Goal: Navigation & Orientation: Find specific page/section

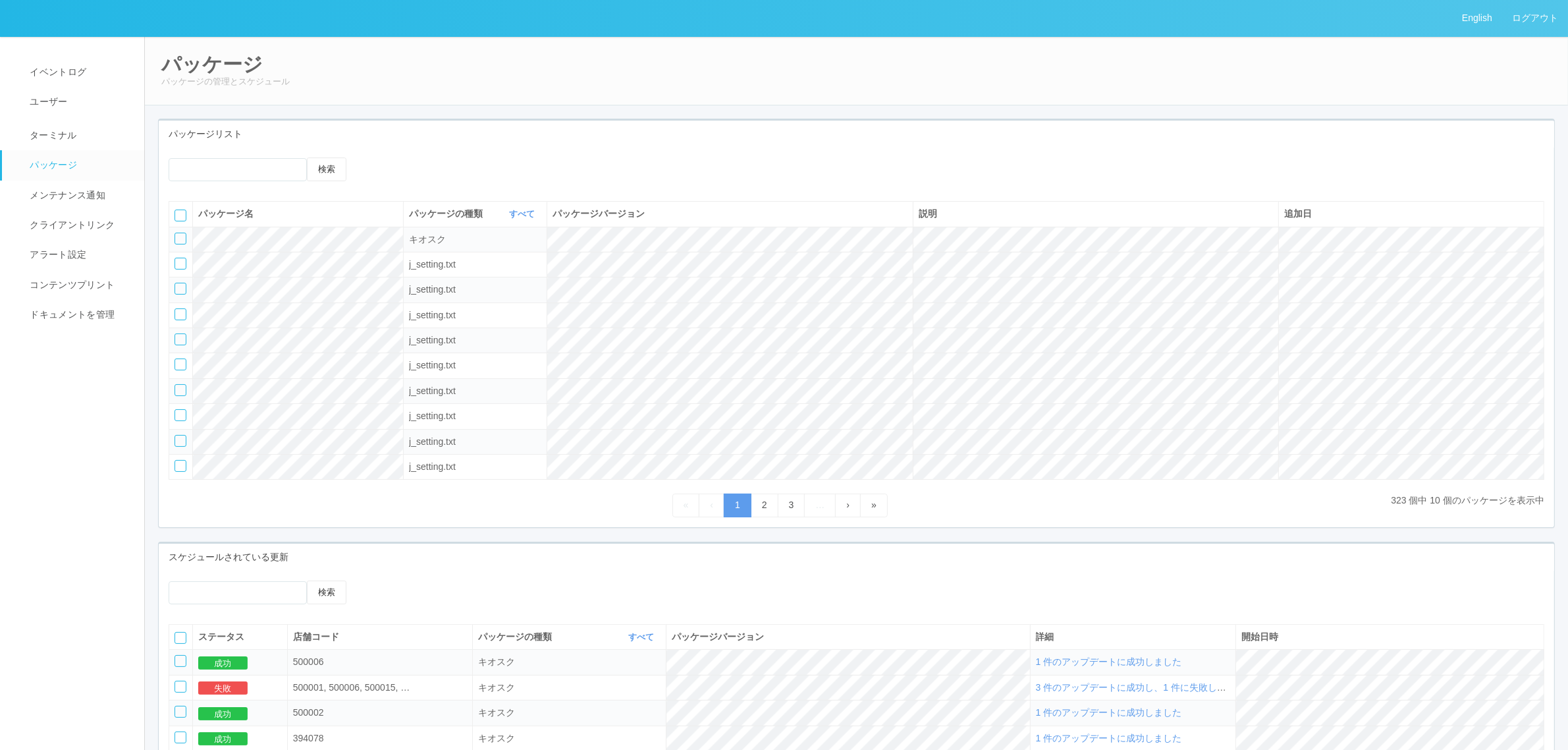
scroll to position [279, 0]
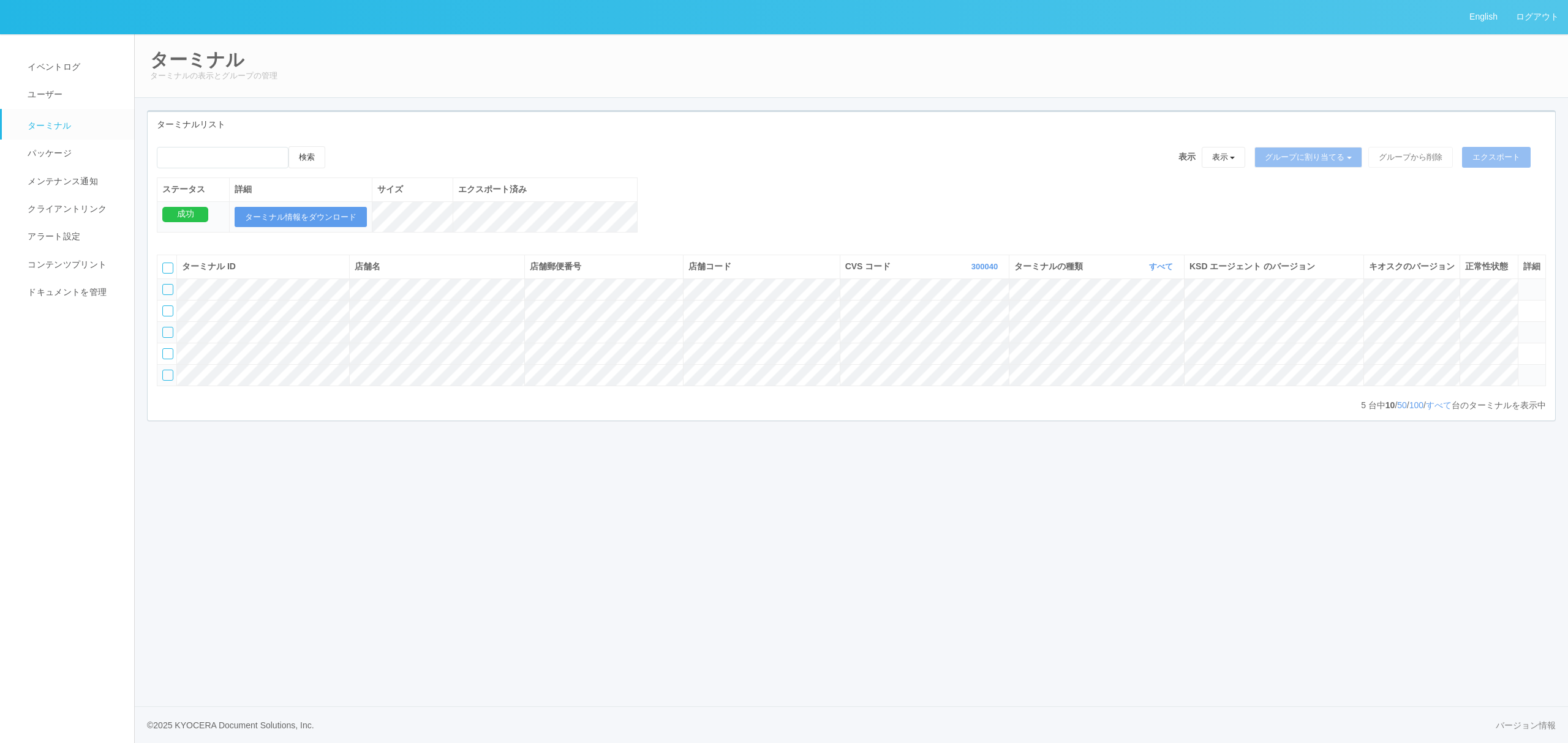
click at [1523, 284] on icon at bounding box center [1523, 284] width 0 height 0
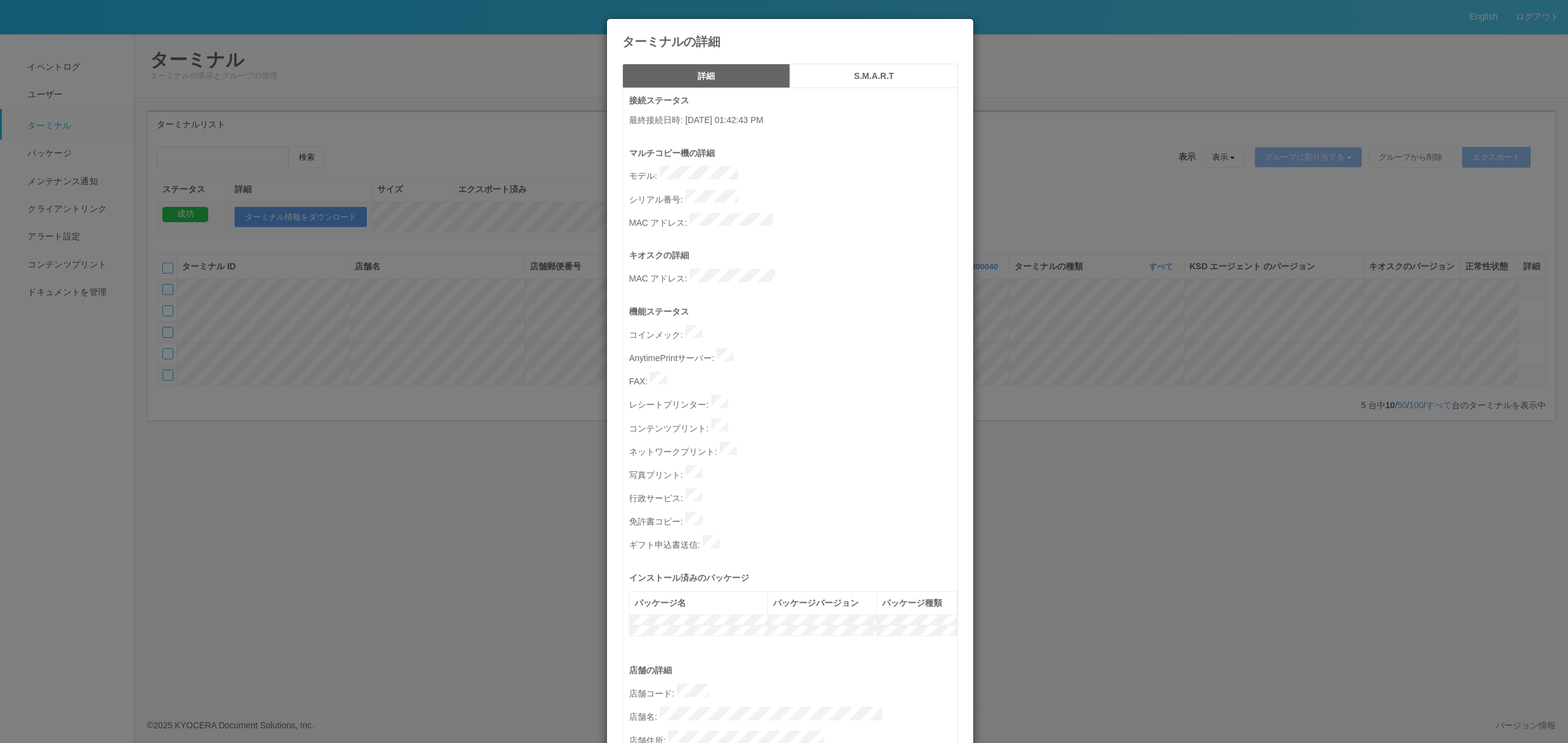
click at [380, 495] on div "ターミナルの詳細 詳細 S.M.A.R.T 接続ステータス 最終接続日時 : 09/11/2025 01:42:43 PM マルチコピー機の詳細 モデル : …" at bounding box center [784, 371] width 1568 height 743
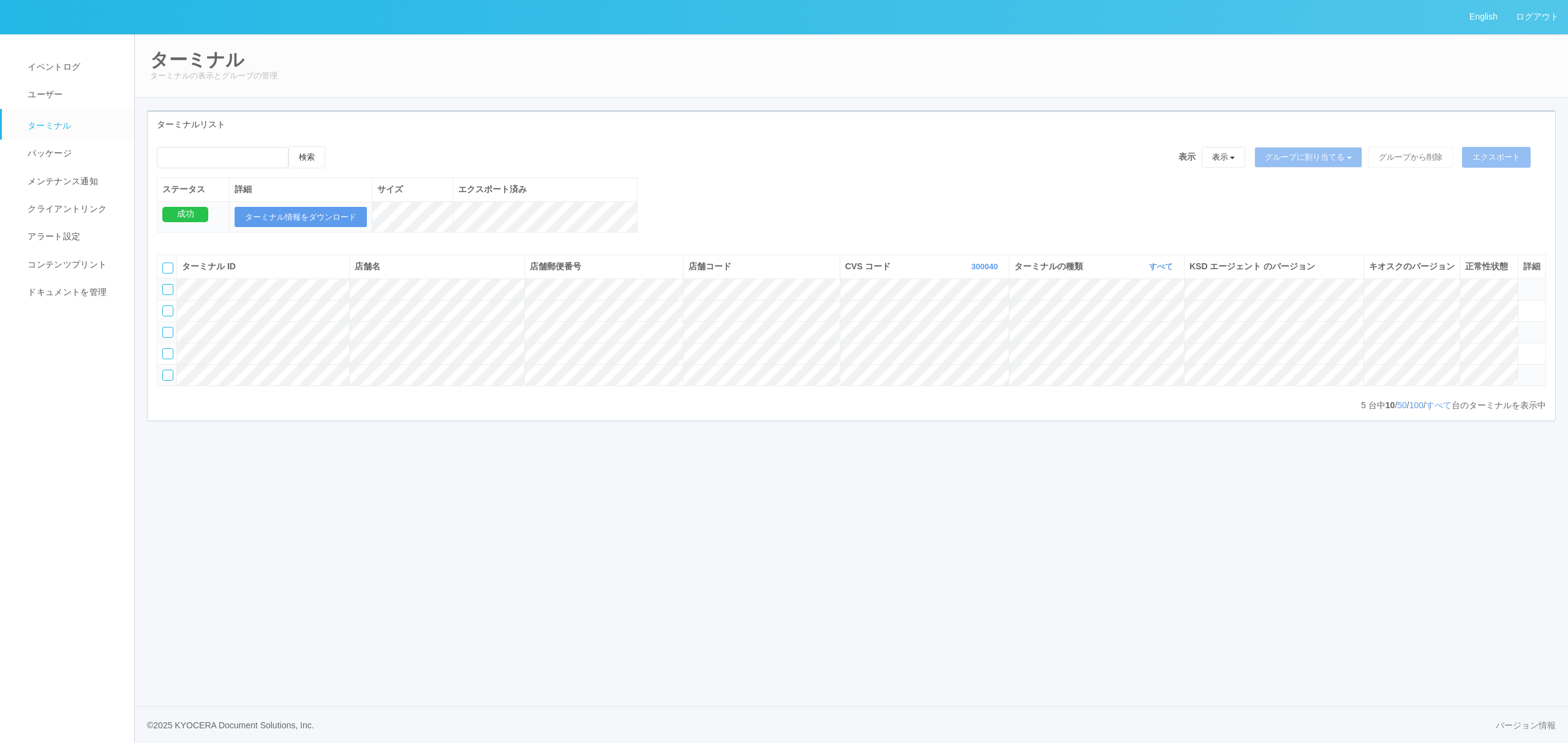
click at [734, 497] on div "English ログアウト イベントログ ユーザー ターミナル パッケージ メンテナンス通知 クライアントリンク アラート設定 コンテンツプリント ドキュメン…" at bounding box center [784, 371] width 1568 height 743
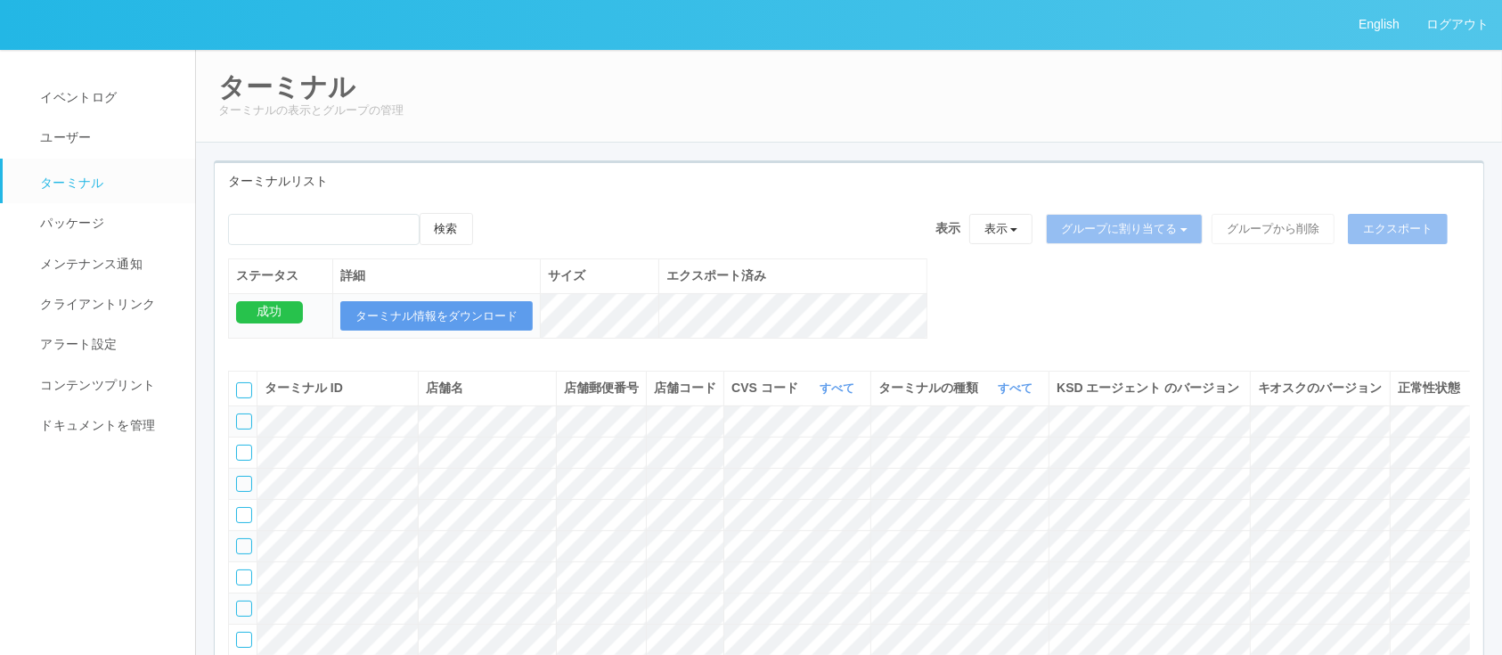
scroll to position [336, 0]
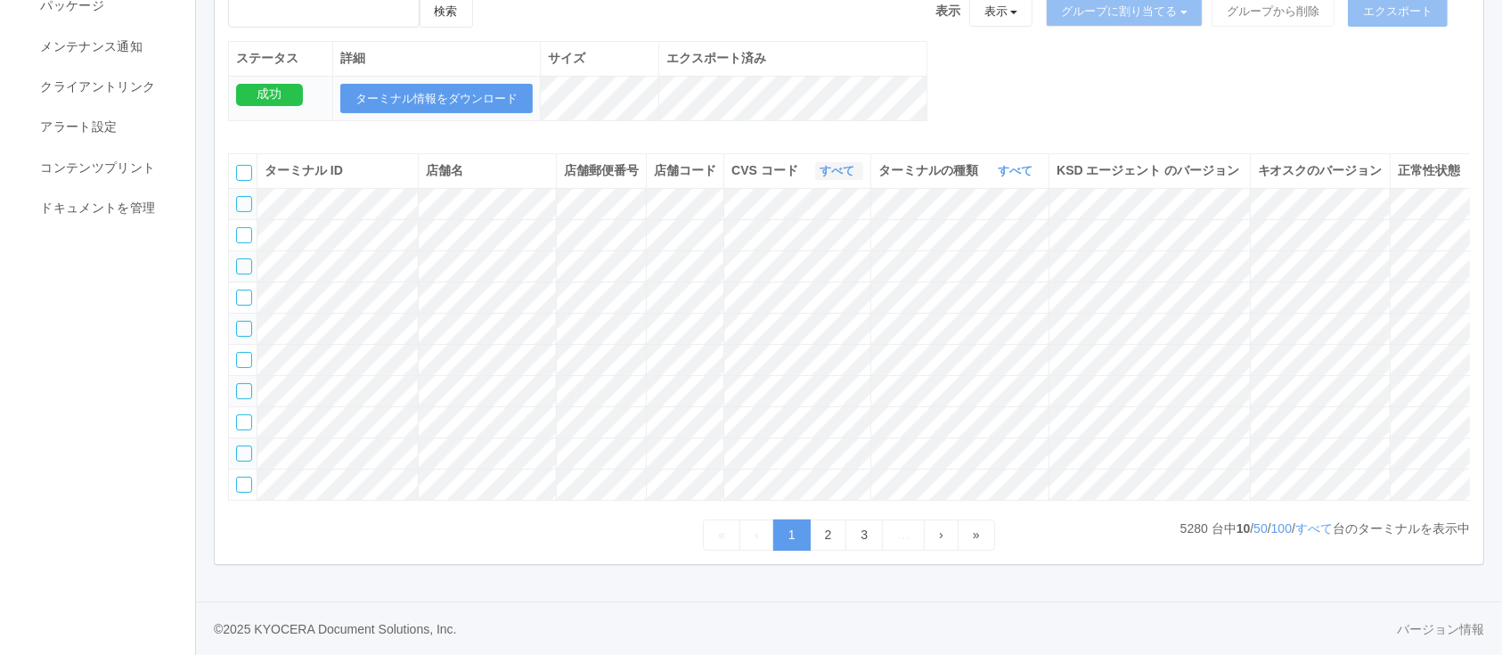
click at [847, 164] on link "すべて" at bounding box center [838, 170] width 39 height 13
click at [118, 371] on nav "イベントログ ユーザー ターミナル パッケージ メンテナンス通知 クライアントリンク アラート設定 コンテンツプリント ドキュメントを管理" at bounding box center [105, 243] width 211 height 823
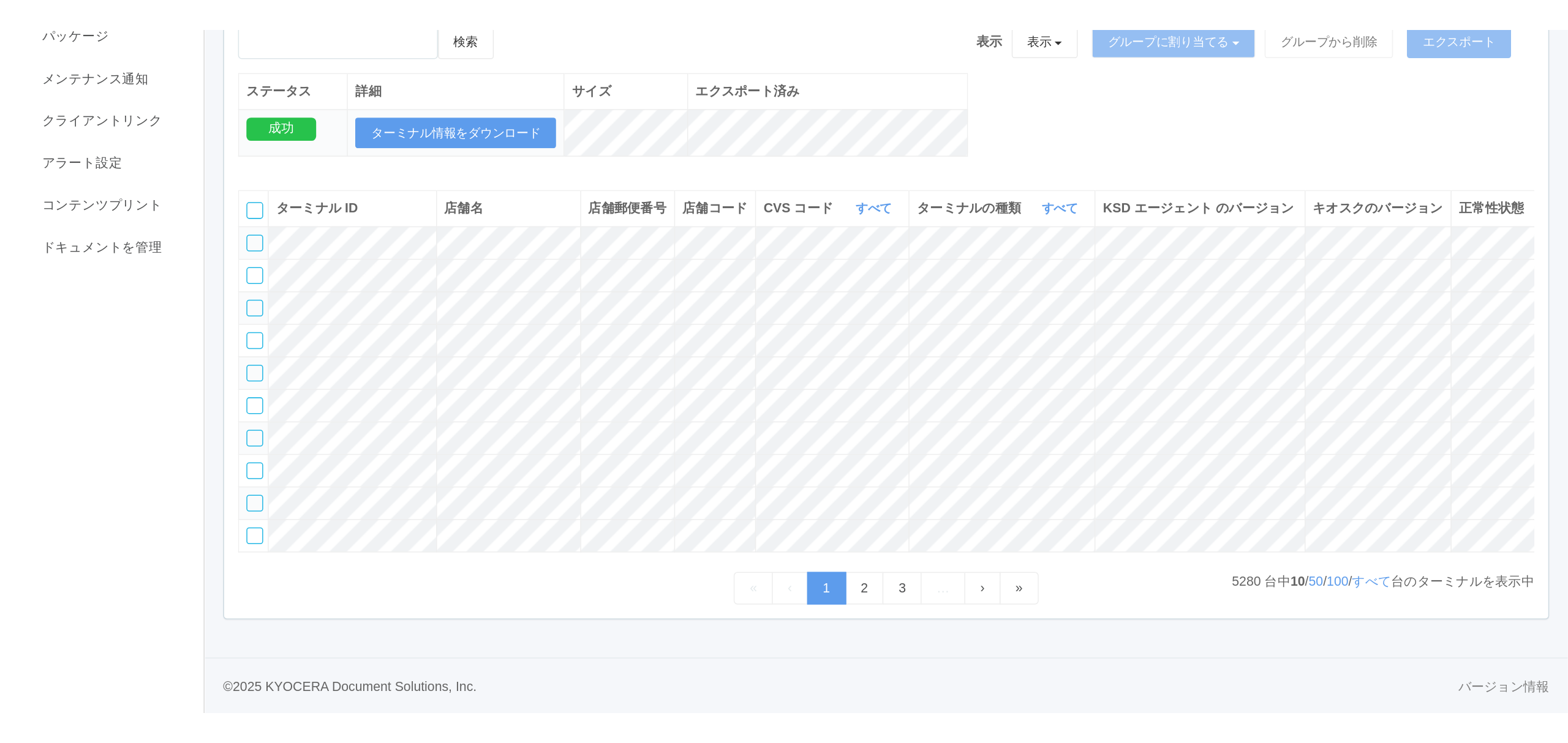
scroll to position [0, 0]
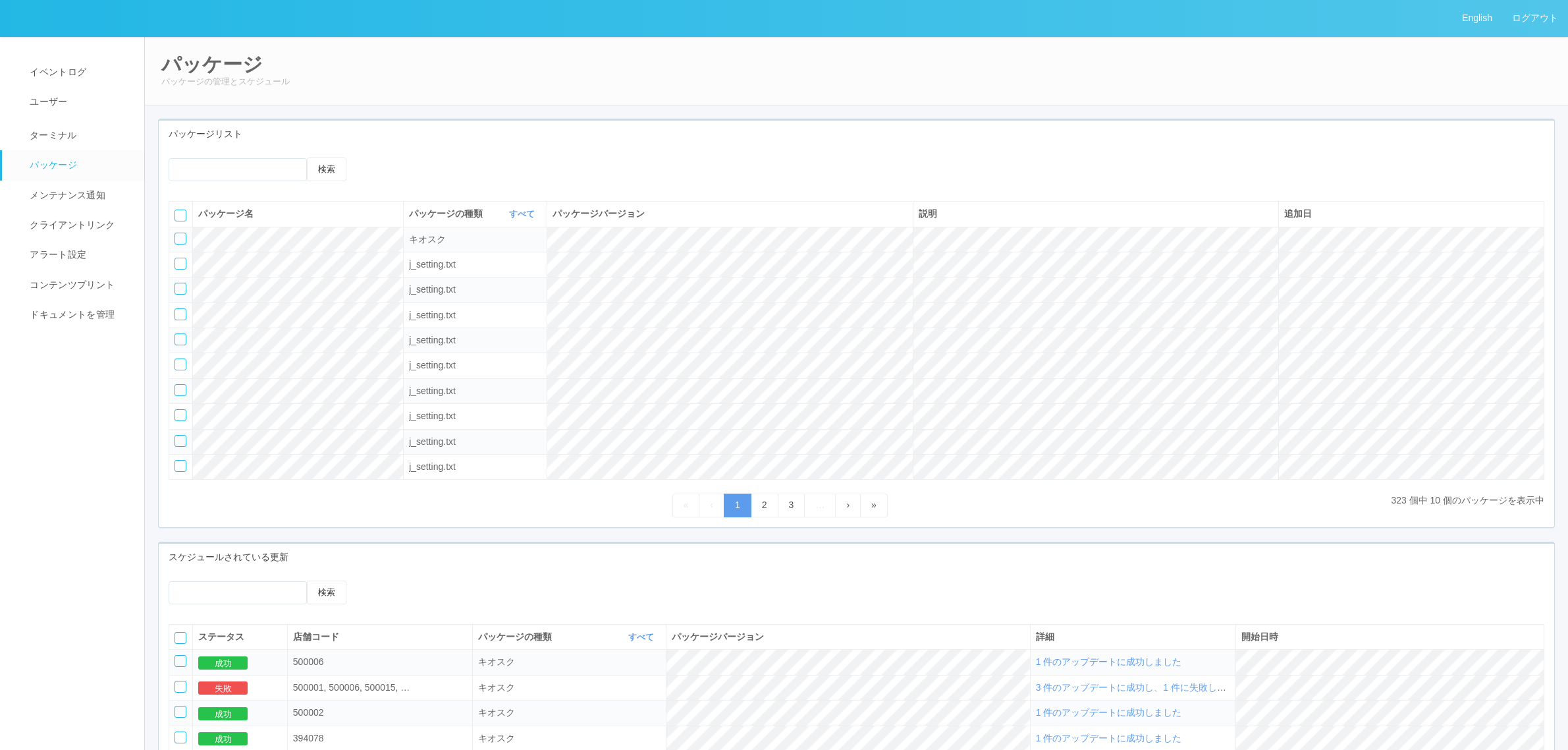
scroll to position [268, 0]
